Goal: Task Accomplishment & Management: Complete application form

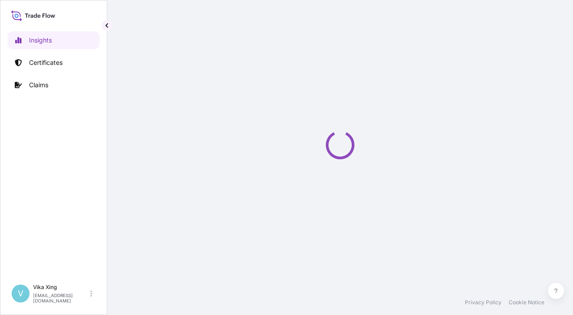
select select "2025"
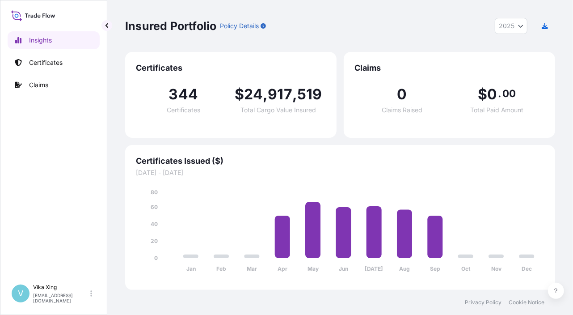
click at [560, 175] on div "Insured Portfolio Policy Details 2025 2025 2024 2023 2022 Certificates 344 Cert…" at bounding box center [340, 145] width 466 height 290
click at [54, 69] on link "Certificates" at bounding box center [54, 63] width 92 height 18
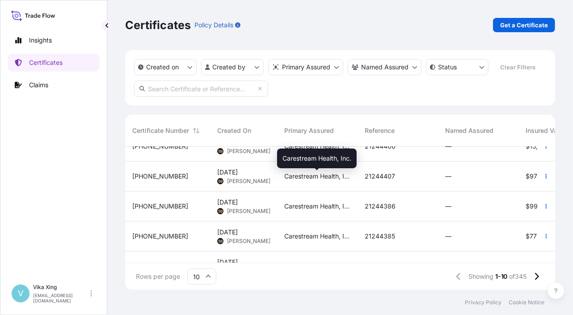
scroll to position [190, 0]
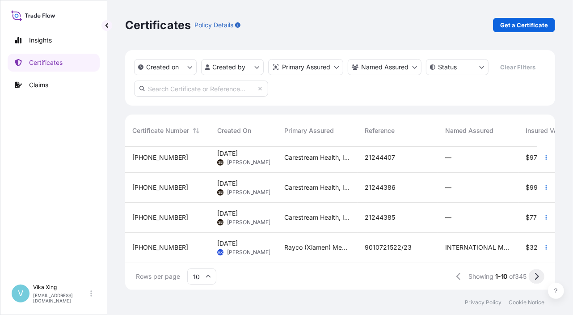
click at [539, 275] on icon at bounding box center [536, 276] width 5 height 8
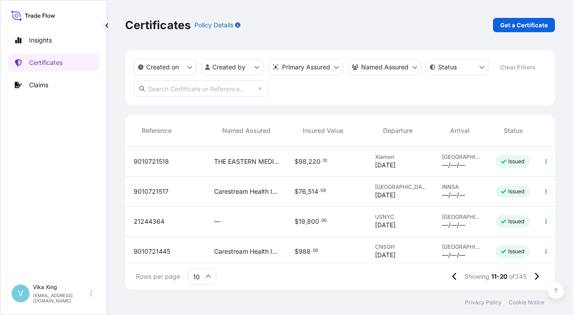
scroll to position [0, 251]
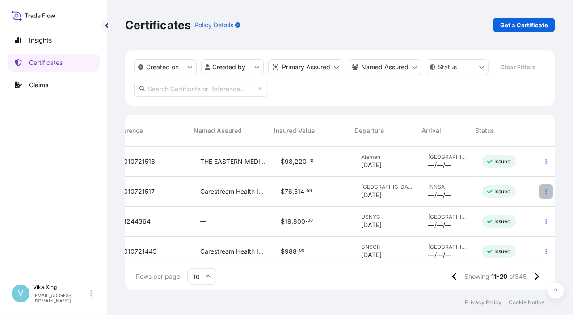
click at [544, 191] on icon "button" at bounding box center [546, 191] width 5 height 5
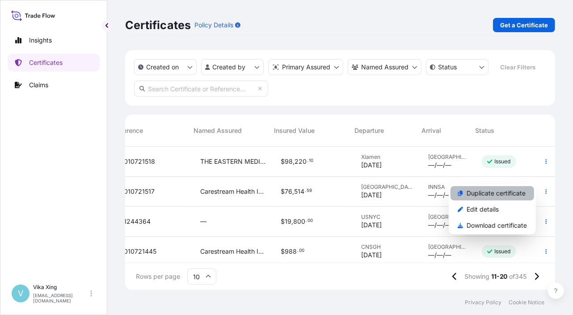
click at [494, 193] on p "Duplicate certificate" at bounding box center [496, 193] width 59 height 9
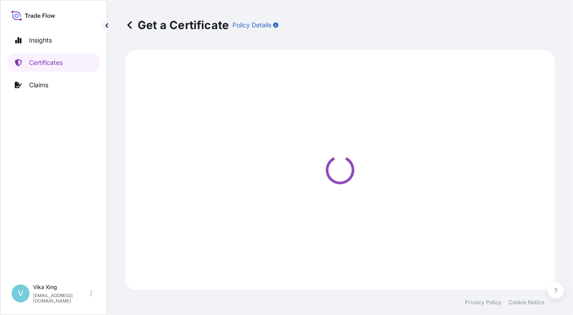
select select "Road / [GEOGRAPHIC_DATA]"
select select "Ocean Vessel"
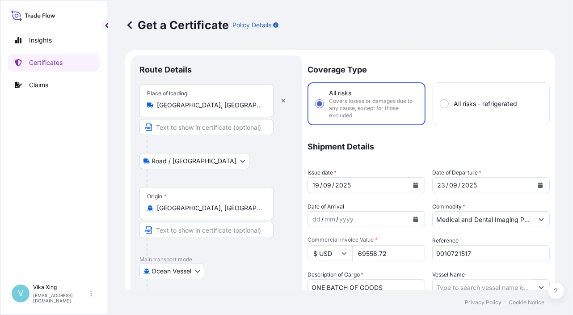
select select "32191"
drag, startPoint x: 400, startPoint y: 254, endPoint x: 300, endPoint y: 247, distance: 100.4
click at [300, 247] on form "Route Details Place of loading [GEOGRAPHIC_DATA], [GEOGRAPHIC_DATA] Road / Inla…" at bounding box center [340, 303] width 430 height 507
paste input "11944.00"
type input "11944.00"
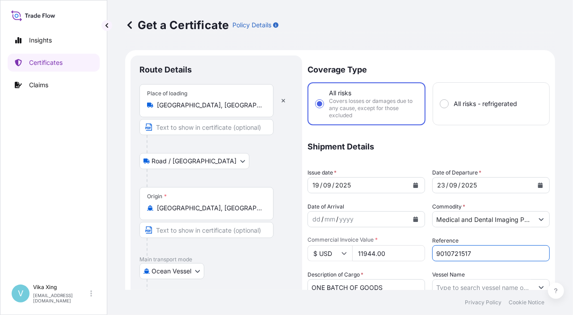
drag, startPoint x: 480, startPoint y: 254, endPoint x: 394, endPoint y: 249, distance: 86.5
click at [394, 249] on div "Coverage Type All risks Covers losses or damages due to any cause, except for t…" at bounding box center [429, 290] width 242 height 471
paste input "668"
type input "9010721668"
click at [412, 182] on button "Calendar" at bounding box center [416, 185] width 14 height 14
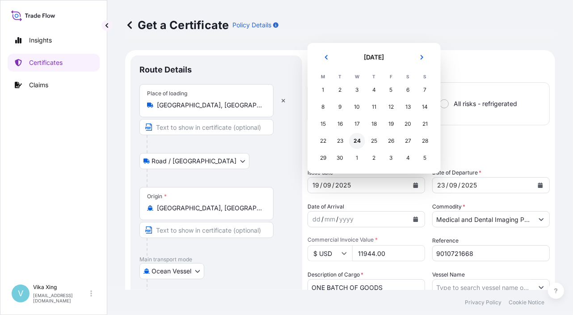
click at [356, 144] on div "24" at bounding box center [357, 141] width 16 height 16
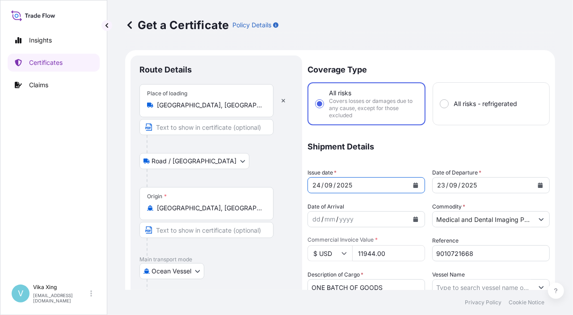
click at [533, 187] on button "Calendar" at bounding box center [540, 185] width 14 height 14
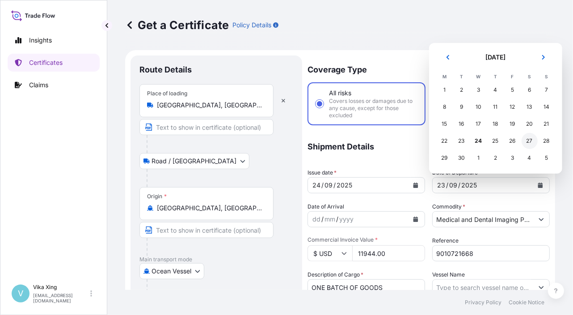
click at [530, 144] on div "27" at bounding box center [530, 141] width 16 height 16
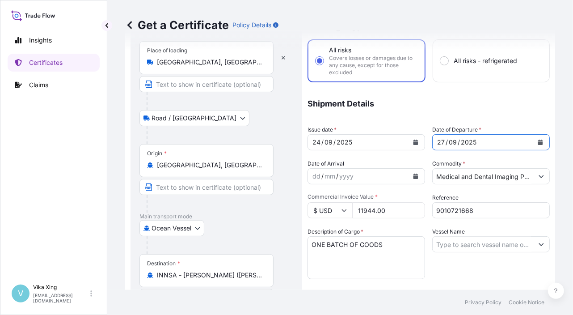
scroll to position [267, 0]
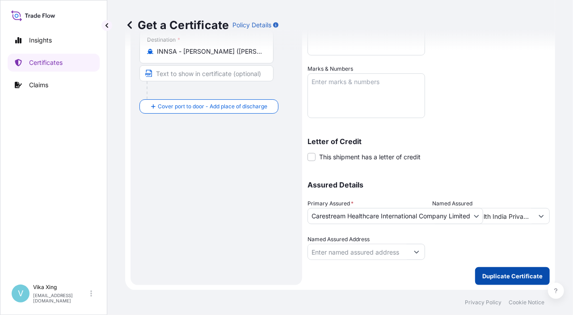
click at [505, 273] on p "Duplicate Certificate" at bounding box center [513, 275] width 60 height 9
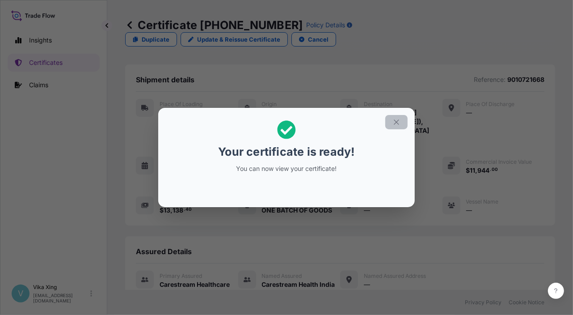
click at [402, 123] on button "button" at bounding box center [396, 122] width 22 height 14
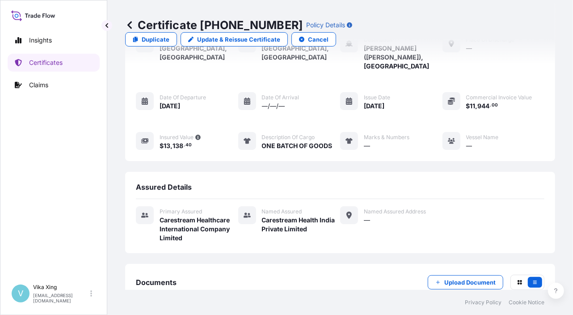
scroll to position [97, 0]
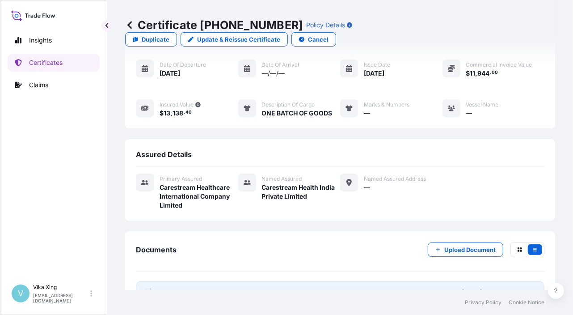
click at [184, 288] on span "Certificate" at bounding box center [176, 292] width 32 height 9
